Goal: Transaction & Acquisition: Download file/media

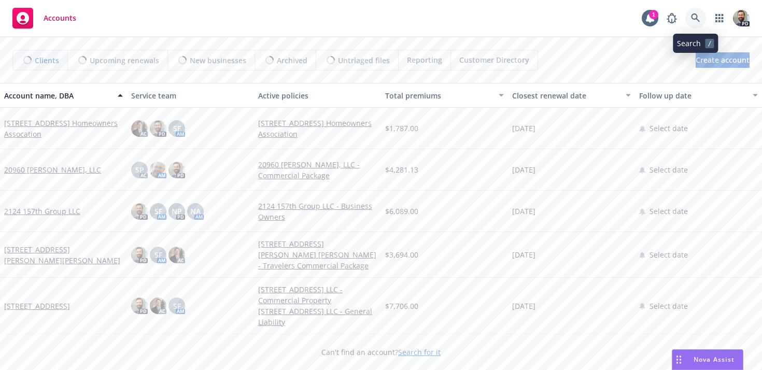
click at [694, 14] on icon at bounding box center [695, 17] width 9 height 9
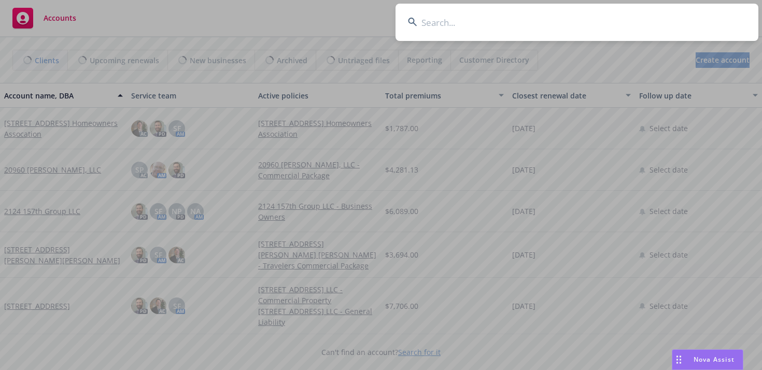
click at [452, 21] on input at bounding box center [576, 22] width 363 height 37
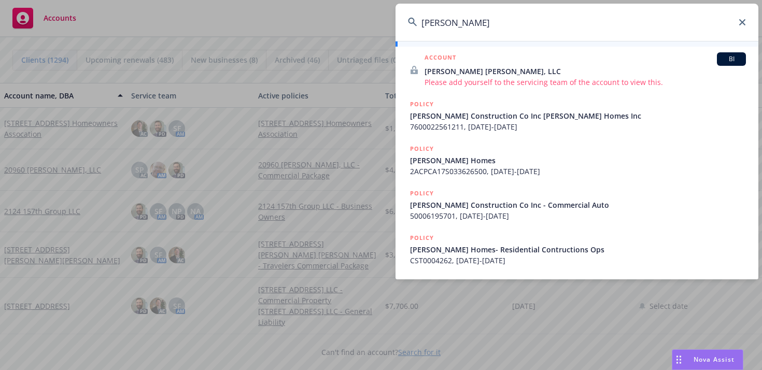
scroll to position [293, 0]
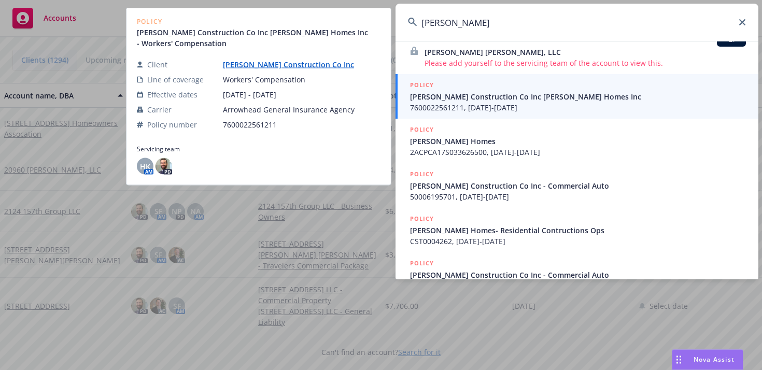
type input "[PERSON_NAME]"
click at [452, 102] on span "7600022561211, [DATE]-[DATE]" at bounding box center [578, 107] width 336 height 11
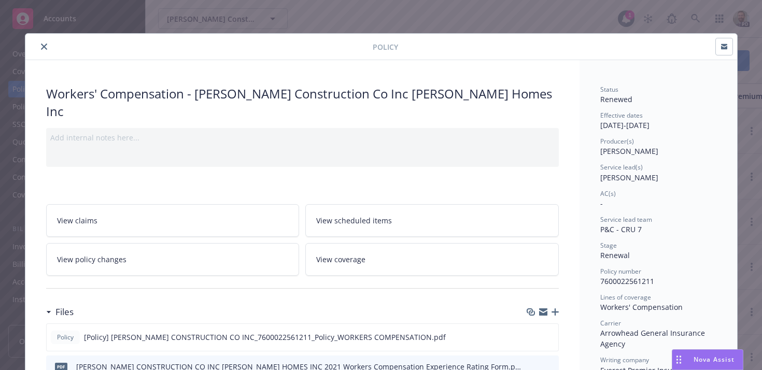
click at [42, 43] on button "close" at bounding box center [44, 46] width 12 height 12
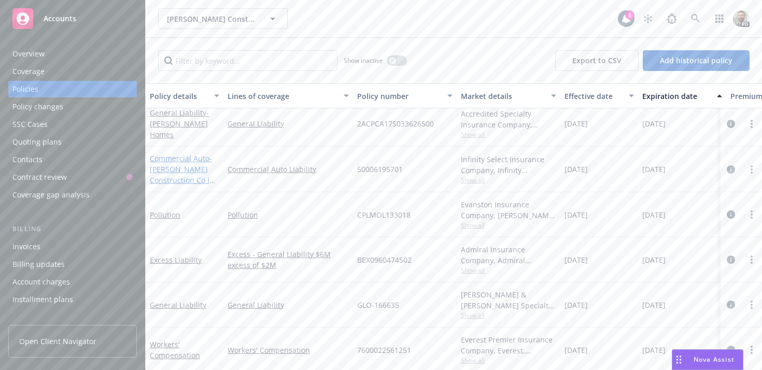
scroll to position [7, 0]
click at [165, 157] on link "Commercial Auto - [PERSON_NAME] Construction Co Inc - Commercial Auto" at bounding box center [184, 175] width 68 height 42
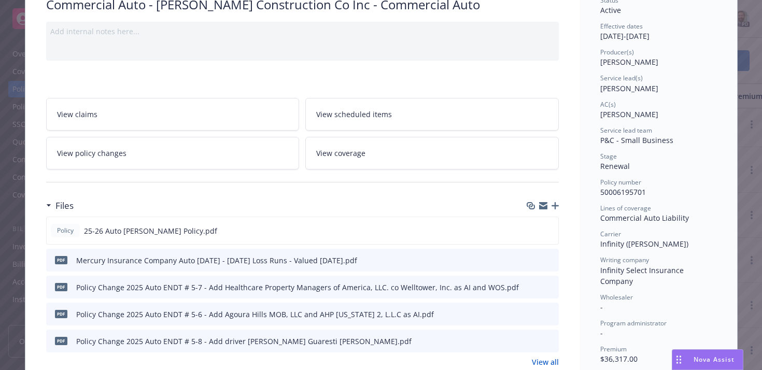
scroll to position [93, 0]
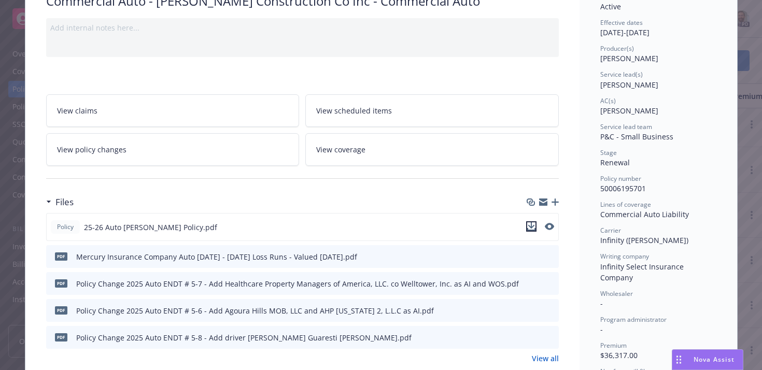
click at [531, 224] on icon "download file" at bounding box center [531, 226] width 8 height 8
